Goal: Information Seeking & Learning: Learn about a topic

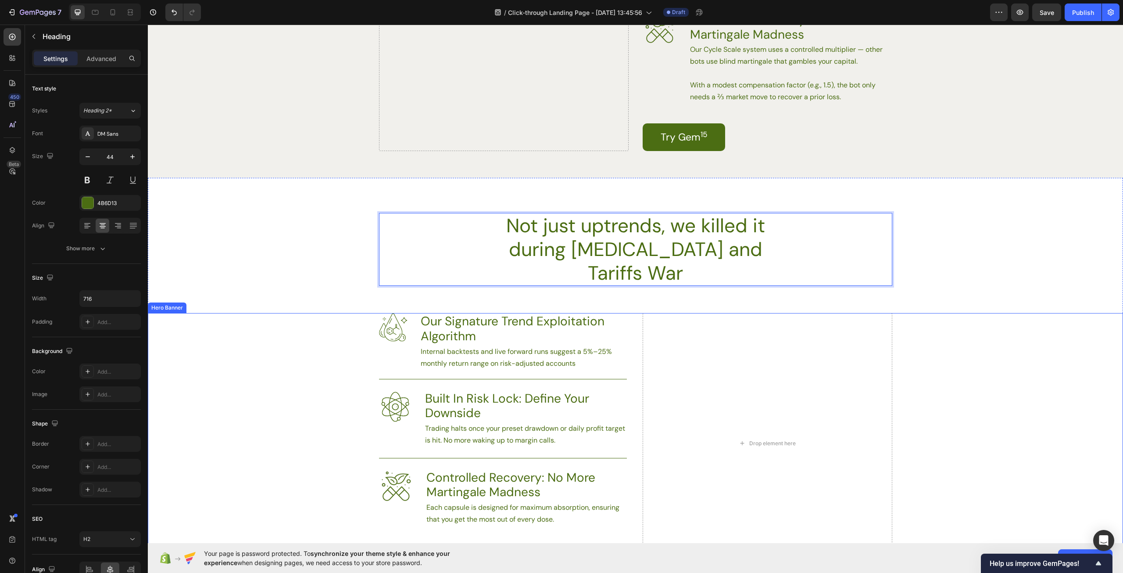
scroll to position [1799, 0]
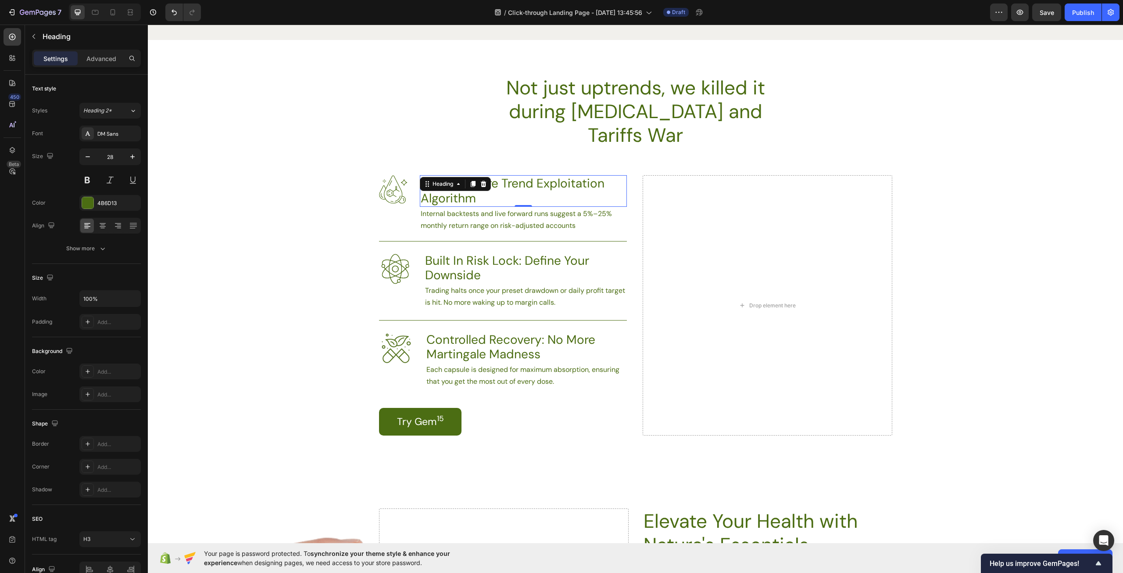
click at [506, 177] on h3 "Our Signature Trend Exploitation Algorithm" at bounding box center [523, 190] width 207 height 31
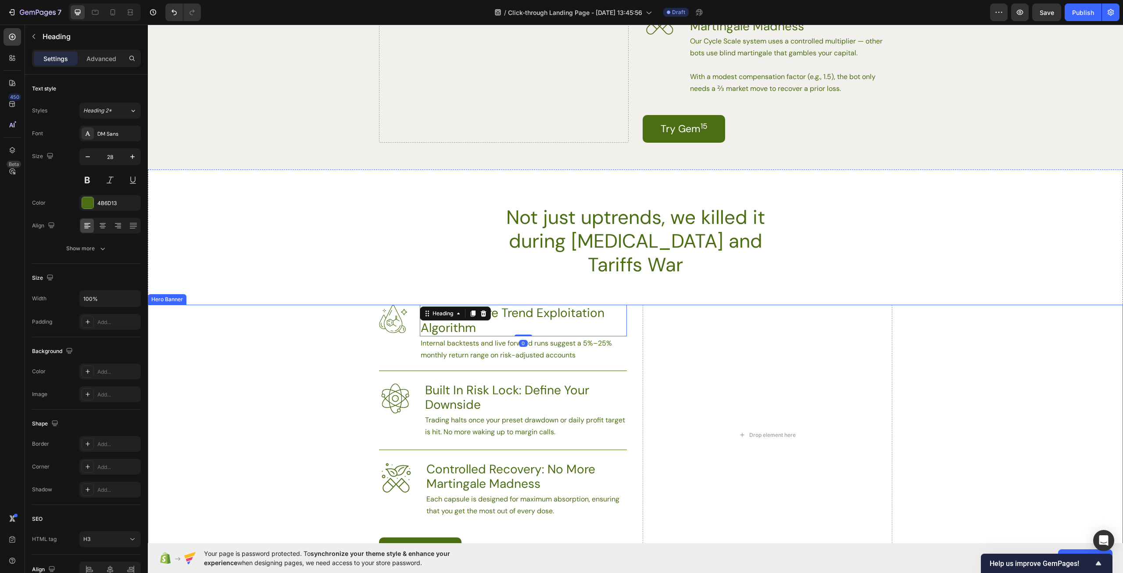
scroll to position [1667, 0]
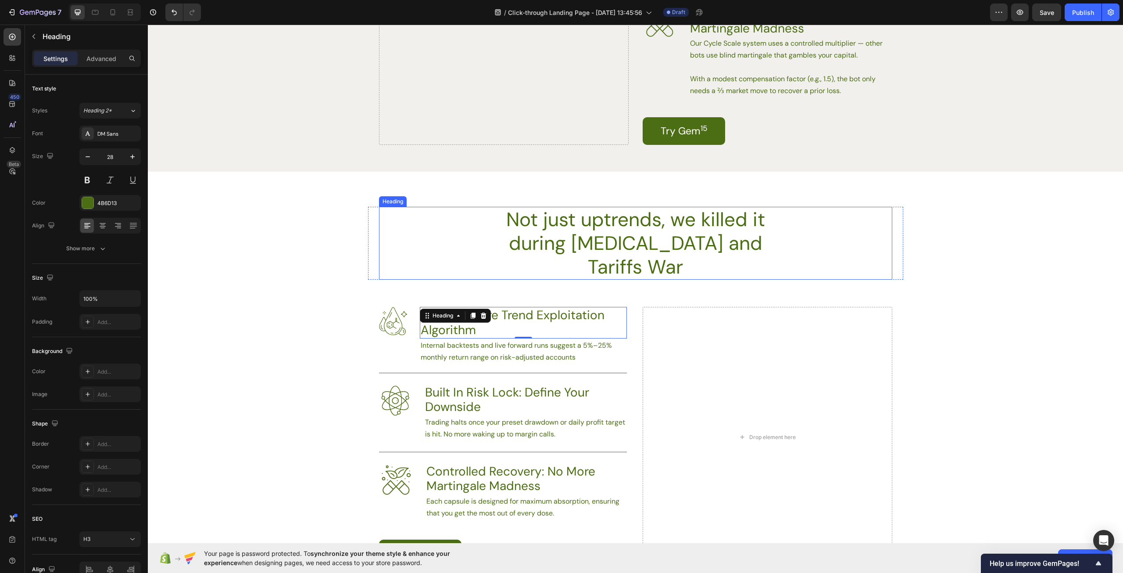
click at [583, 223] on p "Not just uptrends, we killed it during [MEDICAL_DATA] and Tariffs War" at bounding box center [636, 243] width 312 height 71
drag, startPoint x: 573, startPoint y: 219, endPoint x: 498, endPoint y: 215, distance: 74.2
click at [498, 215] on p "Not just uptrends, we killed it during [MEDICAL_DATA] and Tariffs War" at bounding box center [636, 243] width 312 height 71
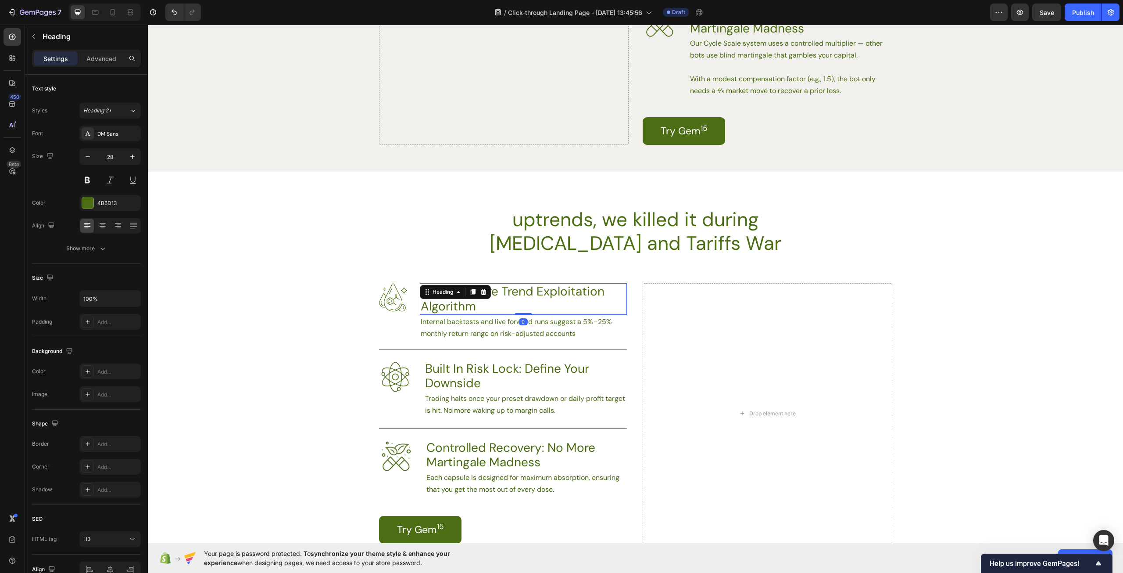
click at [477, 308] on h3 "Our Signature Trend Exploitation Algorithm" at bounding box center [523, 298] width 207 height 31
click at [487, 308] on h3 "Our Signature Trend Exploitation Algorithm" at bounding box center [523, 298] width 207 height 31
drag, startPoint x: 498, startPoint y: 307, endPoint x: 420, endPoint y: 293, distance: 79.4
click at [421, 293] on p "Our Signature Trend Exploitation Algorithm" at bounding box center [523, 298] width 205 height 29
click at [662, 246] on p "uptrends, we killed it during [MEDICAL_DATA] and Tariffs War" at bounding box center [636, 231] width 312 height 47
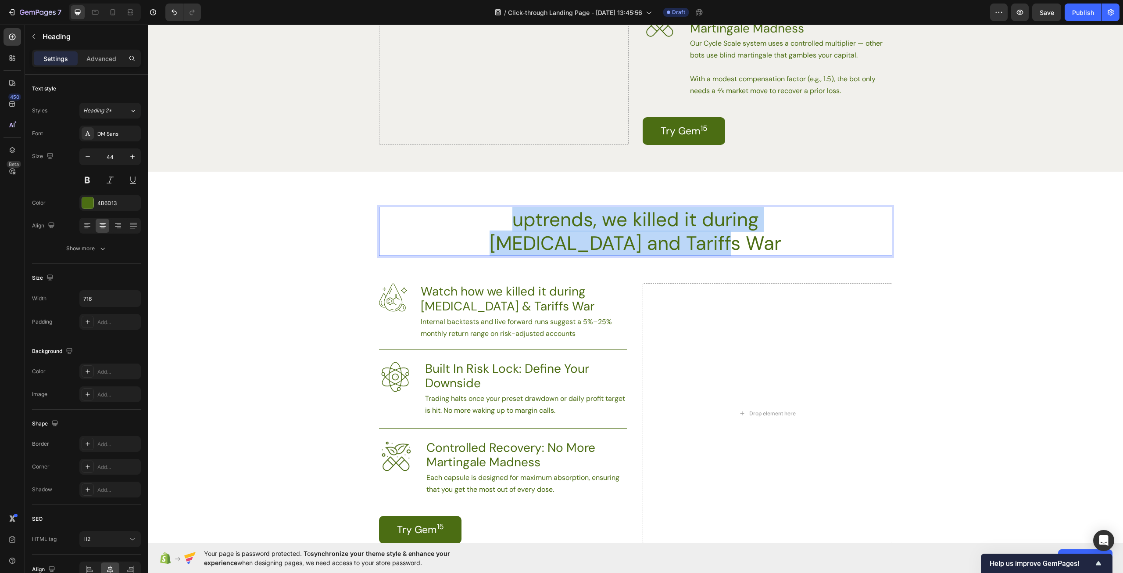
drag, startPoint x: 775, startPoint y: 242, endPoint x: 491, endPoint y: 218, distance: 284.9
click at [491, 218] on p "uptrends, we killed it during [MEDICAL_DATA] and Tariffs War" at bounding box center [636, 231] width 312 height 47
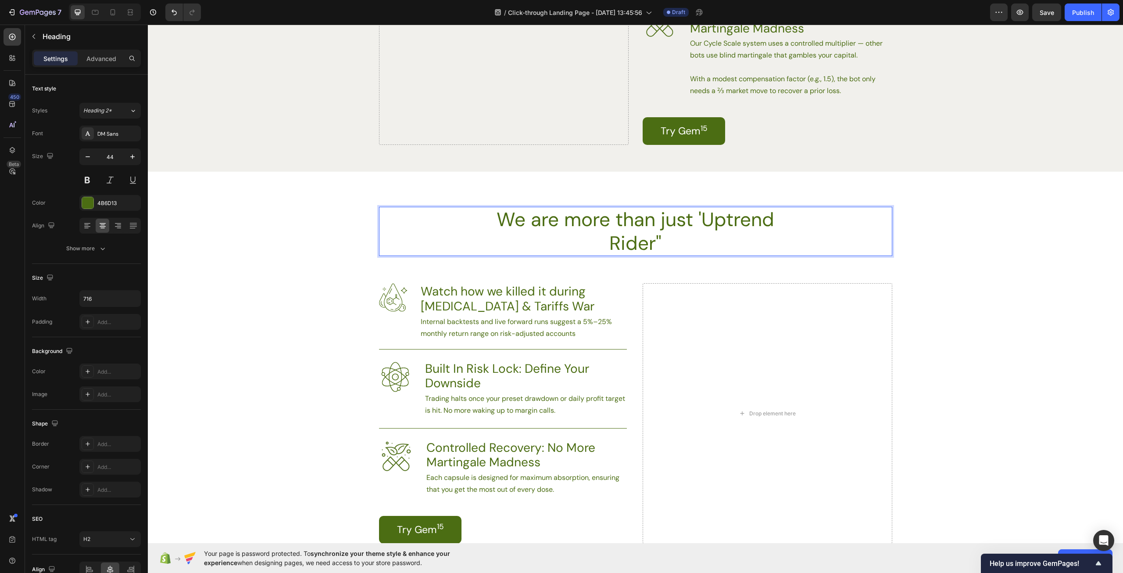
click at [697, 220] on p "We are more than just 'Uptrend Rider"" at bounding box center [636, 231] width 312 height 47
drag, startPoint x: 574, startPoint y: 223, endPoint x: 486, endPoint y: 213, distance: 88.8
click at [486, 213] on p "We are more than just "Uptrend Rider"" at bounding box center [636, 231] width 312 height 47
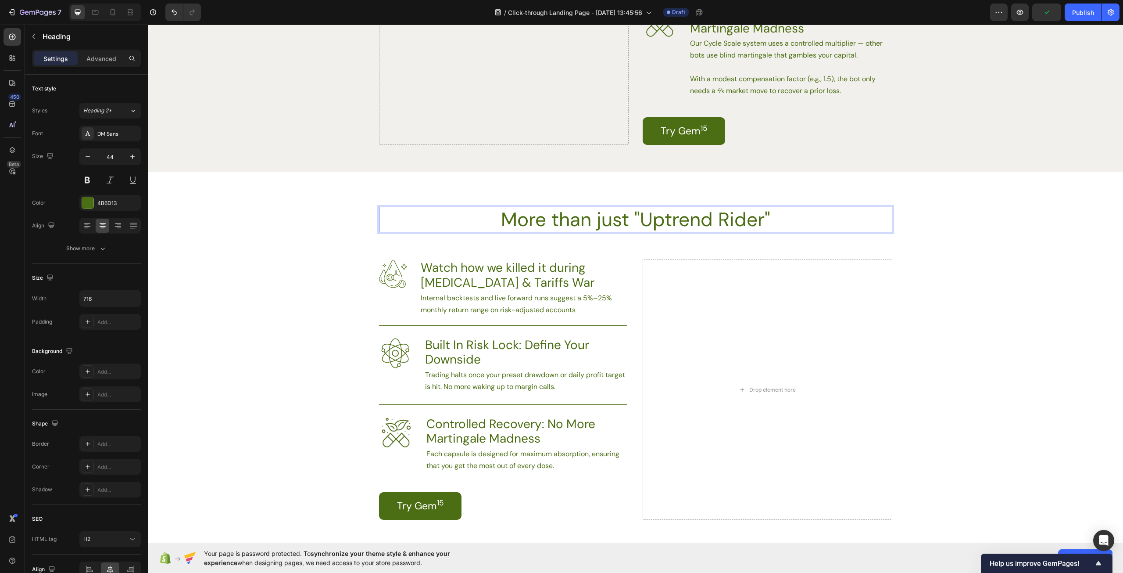
click at [628, 223] on p "More than just "Uptrend Rider"" at bounding box center [636, 220] width 312 height 24
click at [665, 219] on p "More than just an "Uptrend Rider"" at bounding box center [636, 220] width 312 height 24
click at [819, 220] on div "More than just an "Uptrend Rider"" at bounding box center [635, 219] width 513 height 25
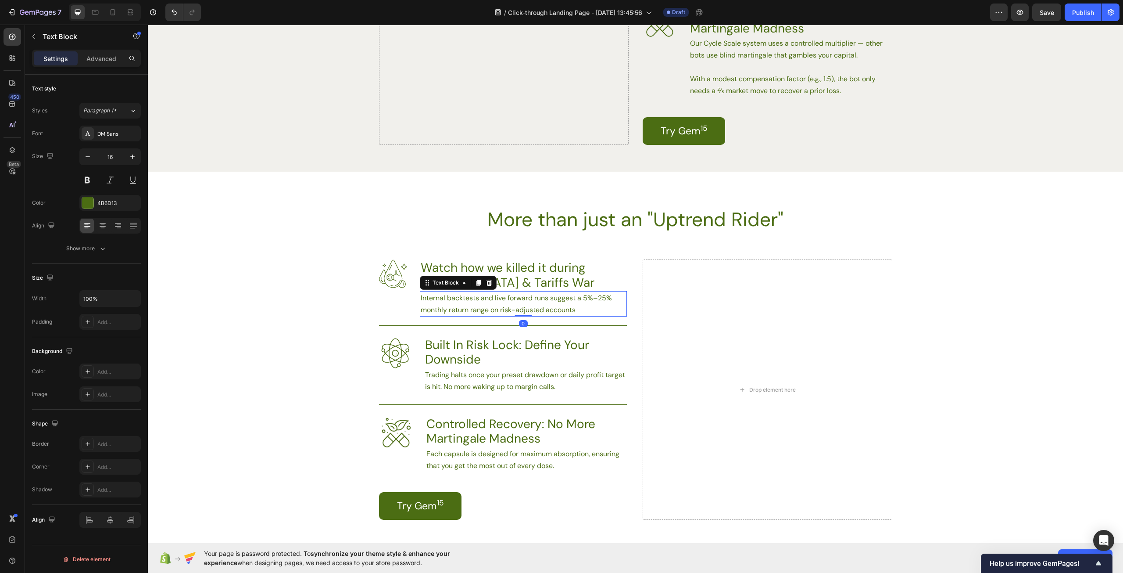
click at [548, 296] on p "Internal backtests and live forward runs suggest a 5%–25% monthly return range …" at bounding box center [523, 304] width 205 height 24
click at [581, 355] on h3 "Built In Risk Lock: Define Your Downside" at bounding box center [525, 352] width 203 height 31
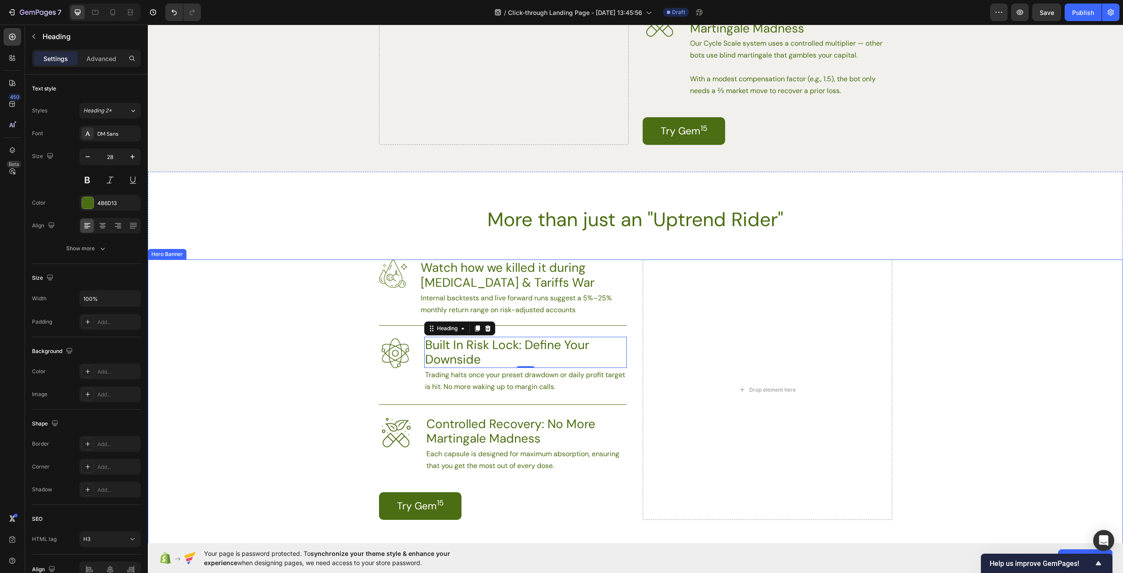
scroll to position [1711, 0]
